Goal: Complete application form

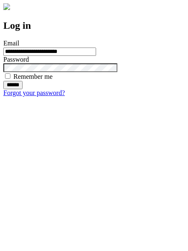
type input "**********"
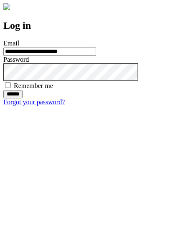
click at [23, 98] on input "******" at bounding box center [12, 94] width 19 height 8
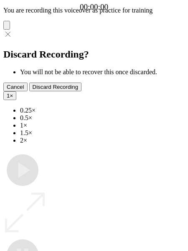
type input "**********"
